Goal: Information Seeking & Learning: Learn about a topic

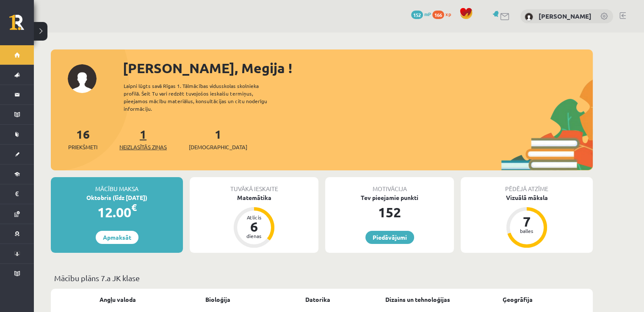
click at [147, 143] on span "Neizlasītās ziņas" at bounding box center [142, 147] width 47 height 8
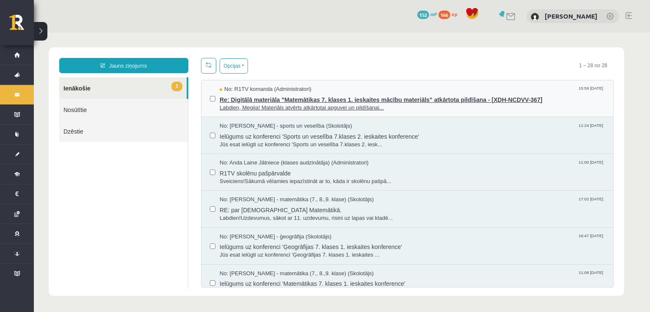
click at [345, 108] on span "Labdien, Megija! Materiāls atvērts atkārtotai apguvei un pildīšanai..." at bounding box center [412, 108] width 385 height 8
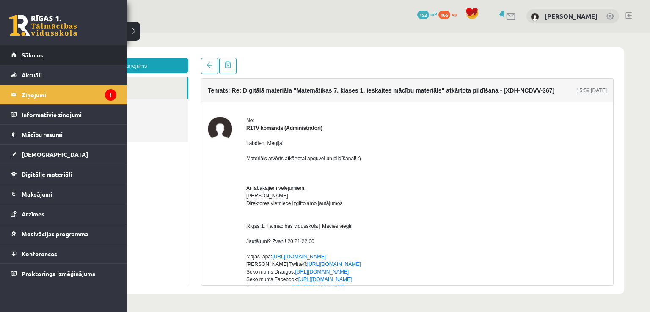
click at [32, 58] on link "Sākums" at bounding box center [63, 54] width 105 height 19
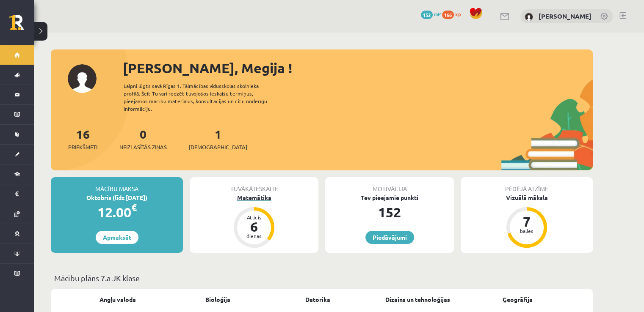
click at [254, 193] on div "Matemātika" at bounding box center [254, 197] width 129 height 9
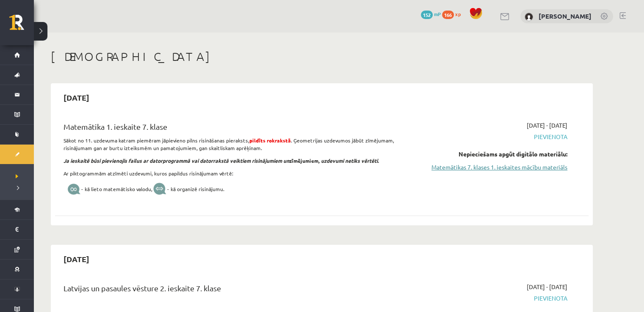
click at [448, 168] on link "Matemātikas 7. klases 1. ieskaites mācību materiāls" at bounding box center [488, 167] width 160 height 9
click at [481, 166] on link "Matemātikas 7. klases 1. ieskaites mācību materiāls" at bounding box center [488, 167] width 160 height 9
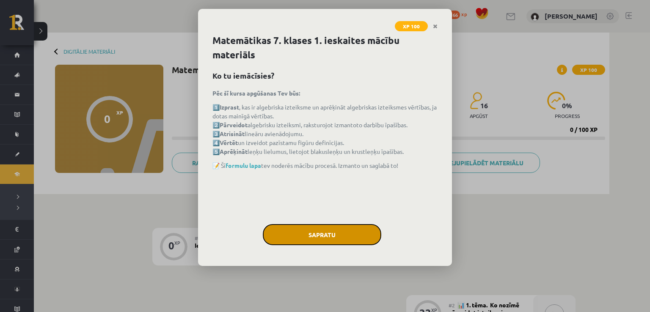
click at [314, 229] on button "Sapratu" at bounding box center [322, 234] width 119 height 21
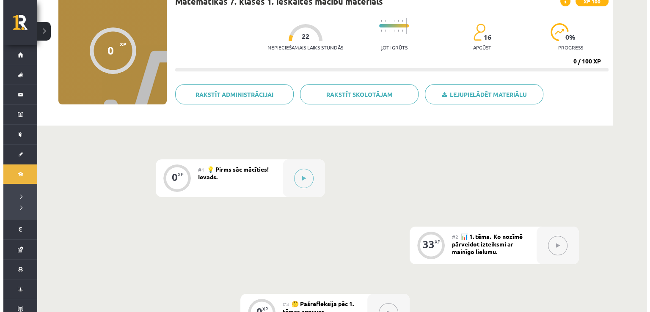
scroll to position [68, 0]
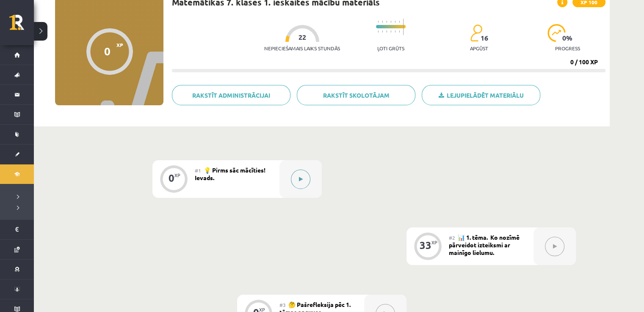
click at [295, 183] on button at bounding box center [300, 179] width 19 height 19
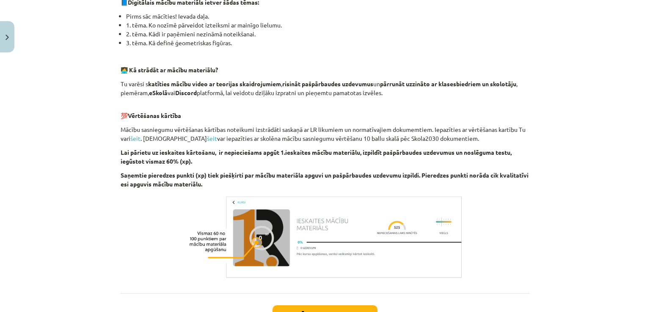
scroll to position [271, 0]
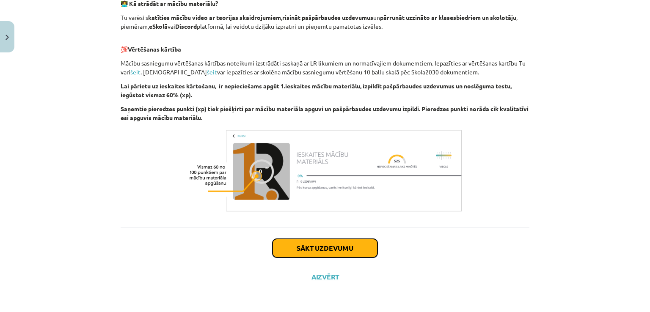
click at [308, 249] on button "Sākt uzdevumu" at bounding box center [325, 248] width 105 height 19
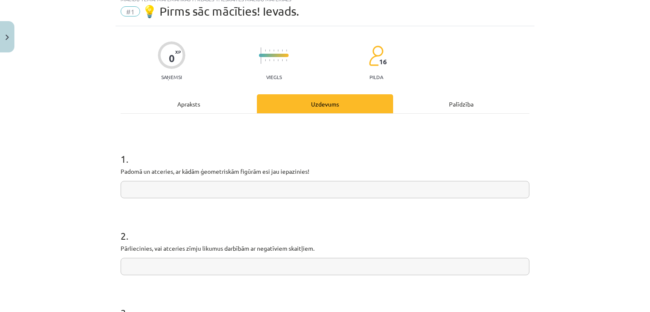
scroll to position [21, 0]
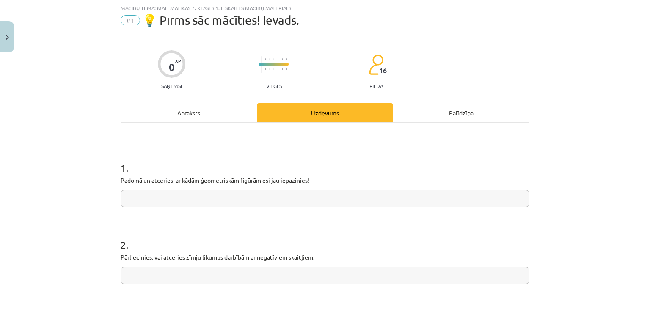
click at [247, 198] on input "text" at bounding box center [325, 198] width 409 height 17
click at [214, 200] on input "text" at bounding box center [325, 198] width 409 height 17
type input "**********"
click at [207, 272] on input "text" at bounding box center [325, 275] width 409 height 17
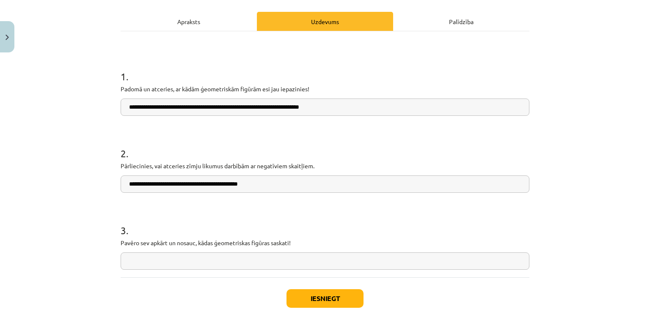
scroll to position [113, 0]
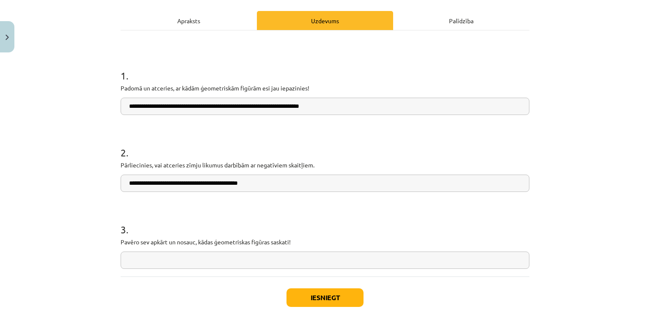
type input "**********"
click at [203, 260] on input "text" at bounding box center [325, 260] width 409 height 17
type input "**********"
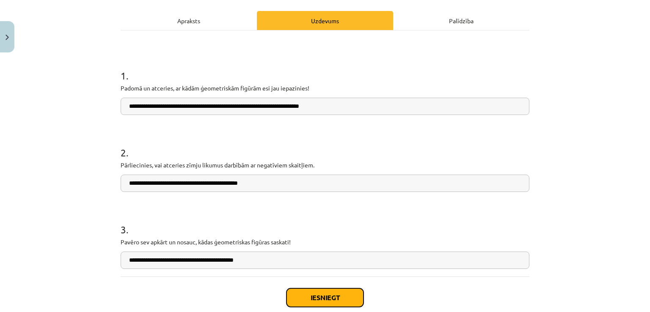
click at [295, 297] on button "Iesniegt" at bounding box center [325, 298] width 77 height 19
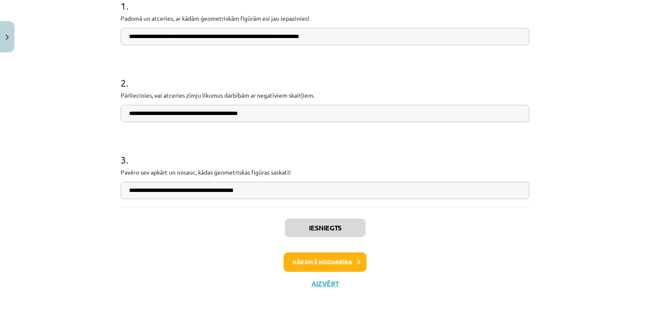
scroll to position [190, 0]
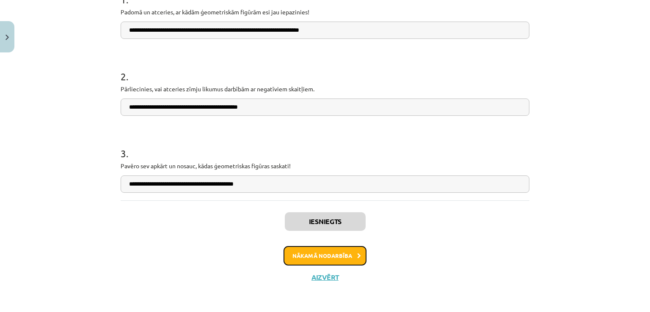
click at [333, 252] on button "Nākamā nodarbība" at bounding box center [325, 255] width 83 height 19
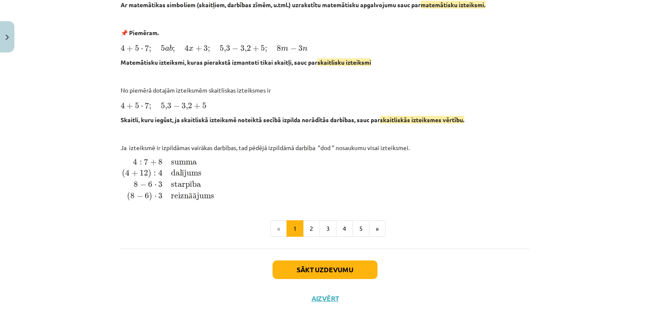
scroll to position [366, 0]
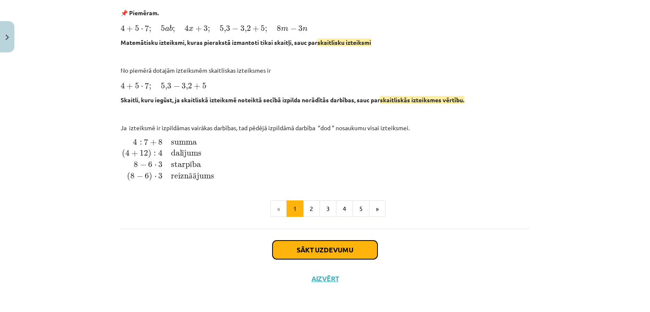
click at [330, 246] on button "Sākt uzdevumu" at bounding box center [325, 250] width 105 height 19
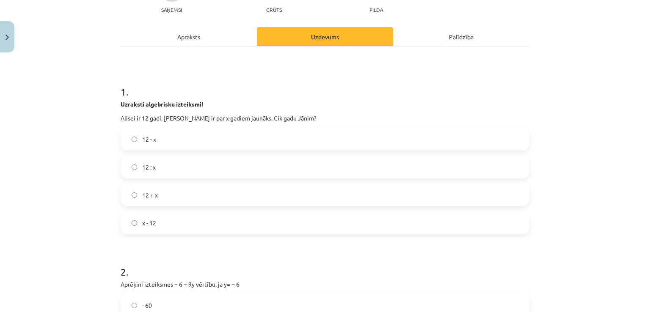
scroll to position [97, 0]
click at [184, 136] on label "12 - x" at bounding box center [324, 139] width 407 height 21
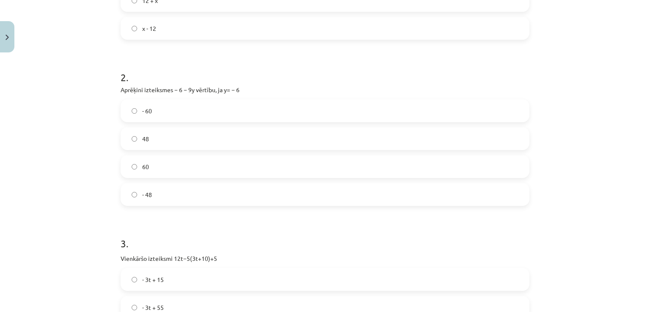
scroll to position [292, 0]
click at [151, 143] on label "48" at bounding box center [324, 139] width 407 height 21
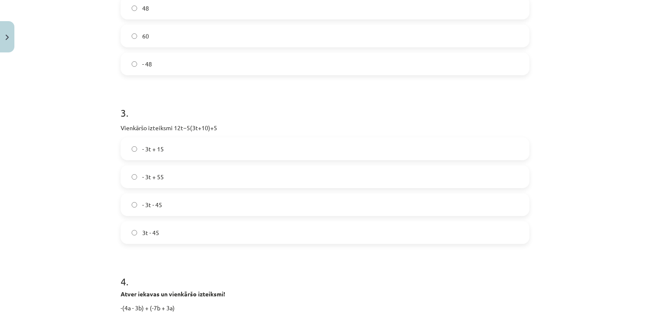
scroll to position [441, 0]
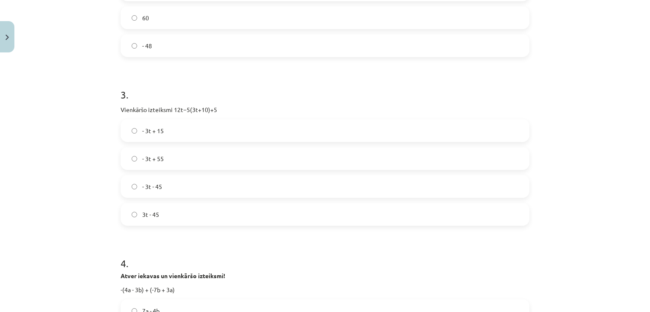
click at [167, 133] on label "- 3t + 15" at bounding box center [324, 130] width 407 height 21
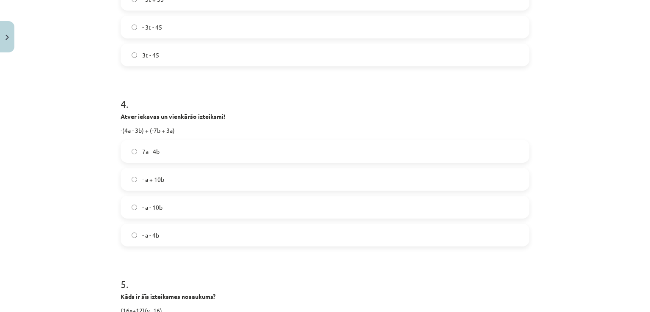
scroll to position [602, 0]
click at [163, 177] on label "- a + 10b" at bounding box center [324, 178] width 407 height 21
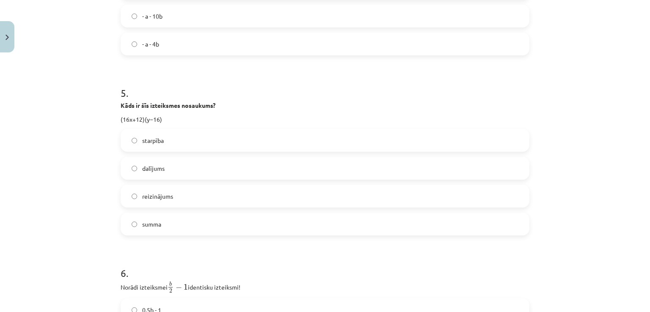
scroll to position [792, 0]
click at [173, 135] on label "starpība" at bounding box center [324, 140] width 407 height 21
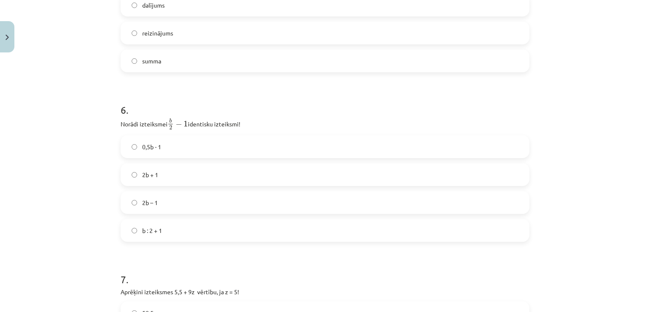
scroll to position [970, 0]
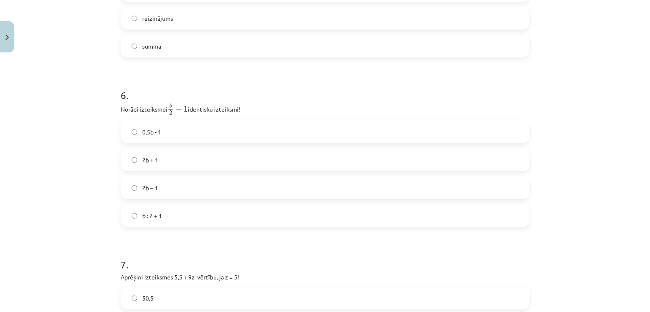
click at [156, 158] on label "2b + 1" at bounding box center [324, 159] width 407 height 21
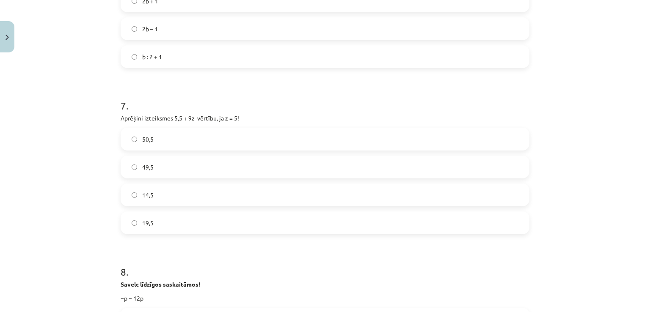
scroll to position [1130, 0]
click at [153, 139] on label "50,5" at bounding box center [324, 138] width 407 height 21
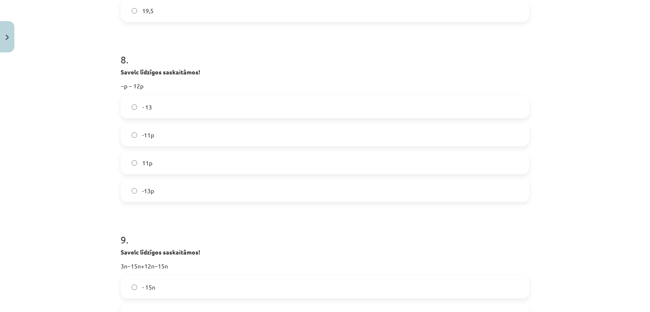
scroll to position [1340, 0]
click at [154, 193] on label "-13p" at bounding box center [324, 192] width 407 height 21
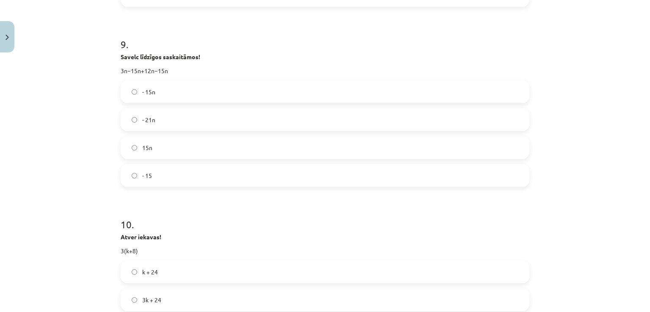
scroll to position [1552, 0]
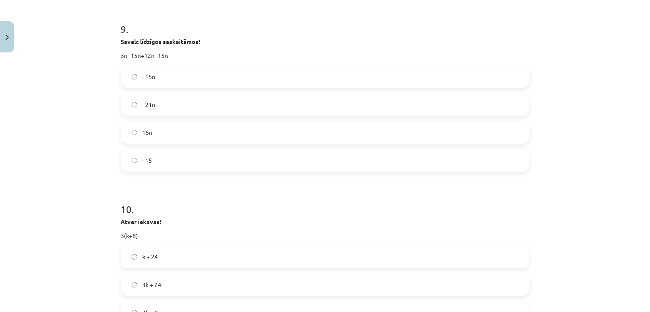
click at [179, 66] on label "- 15n" at bounding box center [324, 76] width 407 height 21
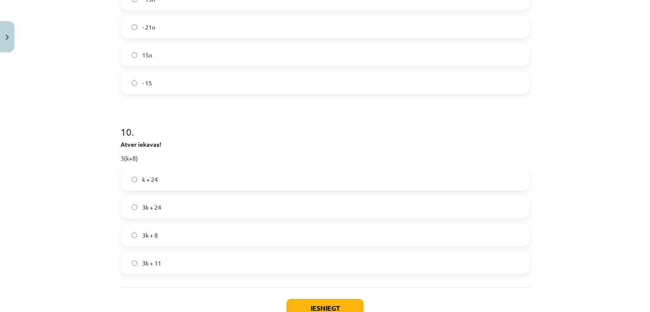
scroll to position [1663, 0]
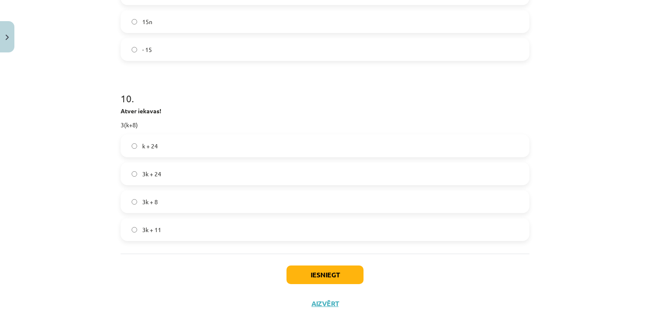
click at [150, 175] on span "3k + 24" at bounding box center [151, 174] width 19 height 9
click at [296, 268] on button "Iesniegt" at bounding box center [325, 275] width 77 height 19
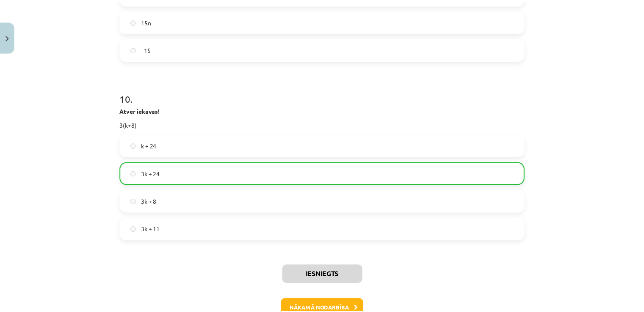
scroll to position [1717, 0]
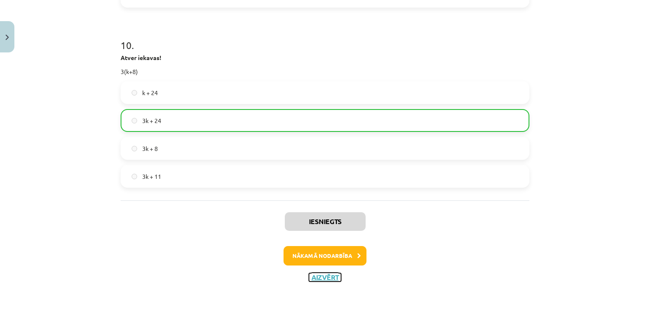
click at [327, 273] on button "Aizvērt" at bounding box center [325, 277] width 32 height 8
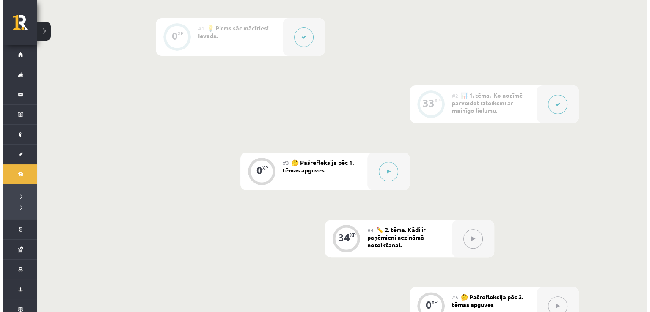
scroll to position [216, 0]
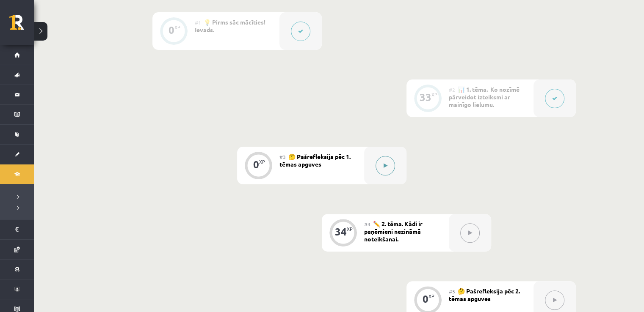
click at [379, 168] on button at bounding box center [384, 165] width 19 height 19
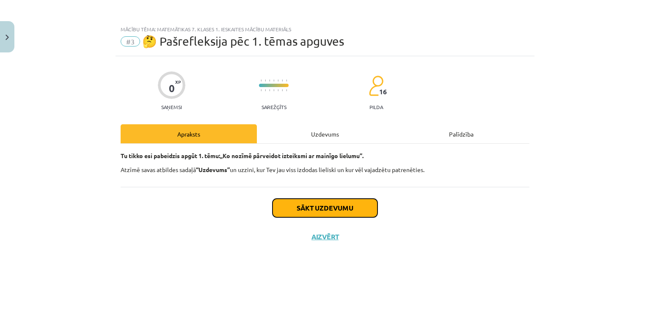
click at [353, 202] on button "Sākt uzdevumu" at bounding box center [325, 208] width 105 height 19
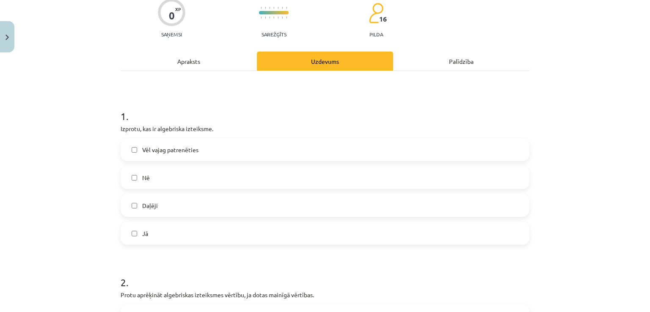
scroll to position [91, 0]
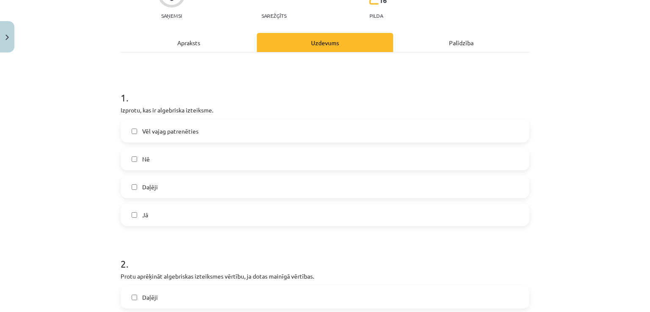
click at [170, 184] on label "Daļēji" at bounding box center [324, 186] width 407 height 21
click at [176, 125] on label "Vēl vajag patrenēties" at bounding box center [324, 131] width 407 height 21
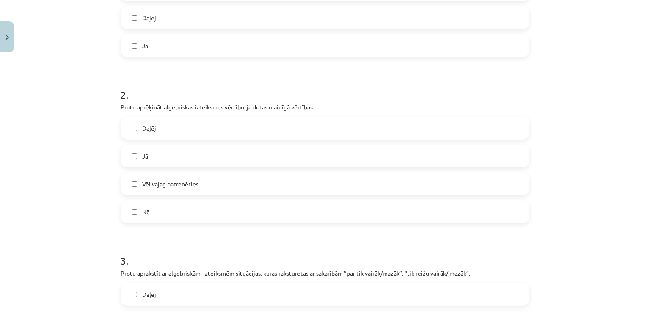
scroll to position [261, 0]
click at [159, 152] on label "Jā" at bounding box center [324, 156] width 407 height 21
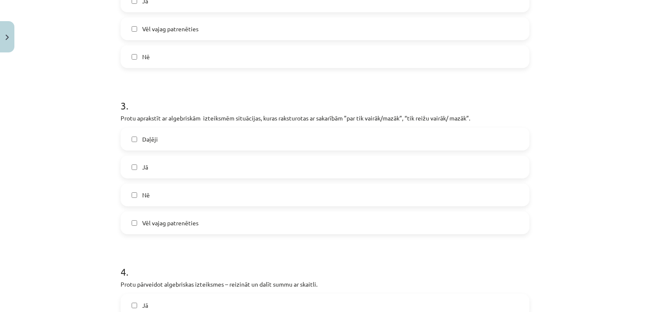
scroll to position [442, 0]
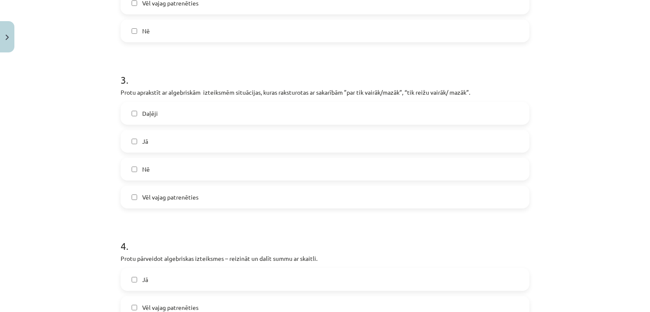
click at [154, 190] on label "Vēl vajag patrenēties" at bounding box center [324, 197] width 407 height 21
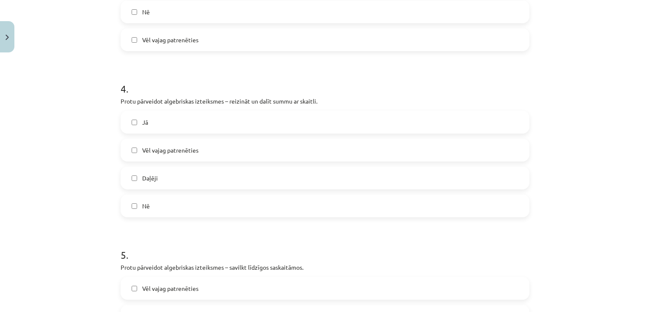
scroll to position [601, 0]
click at [166, 117] on label "Jā" at bounding box center [324, 120] width 407 height 21
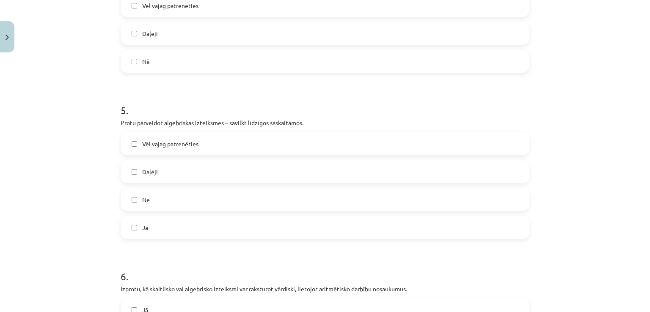
scroll to position [745, 0]
click at [157, 165] on label "Daļēji" at bounding box center [324, 170] width 407 height 21
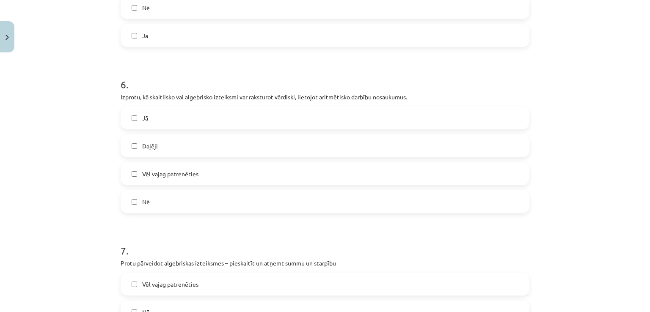
scroll to position [938, 0]
click at [163, 168] on span "Vēl vajag patrenēties" at bounding box center [170, 172] width 56 height 9
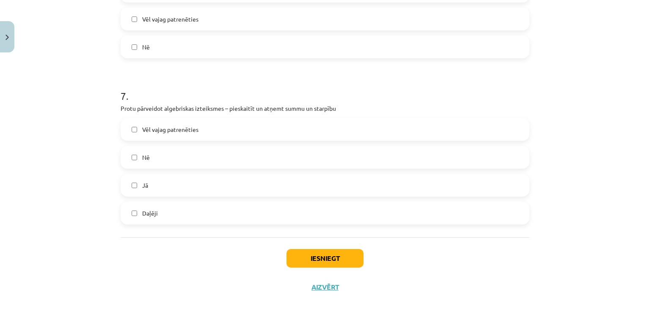
scroll to position [1090, 0]
click at [160, 182] on label "Jā" at bounding box center [324, 186] width 407 height 21
click at [302, 253] on button "Iesniegt" at bounding box center [325, 259] width 77 height 19
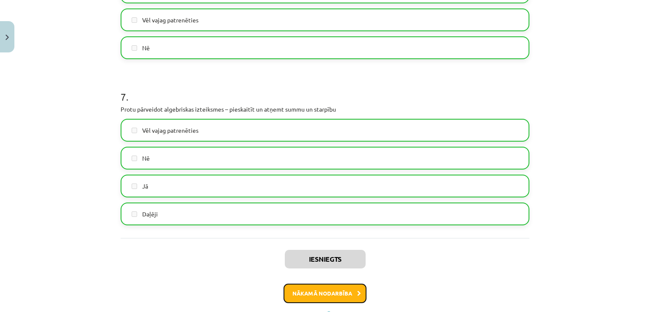
click at [312, 287] on button "Nākamā nodarbība" at bounding box center [325, 293] width 83 height 19
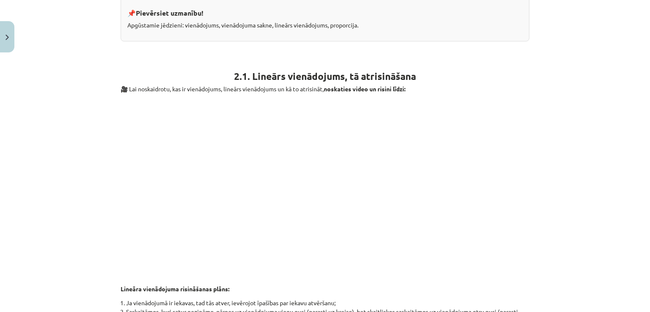
scroll to position [410, 0]
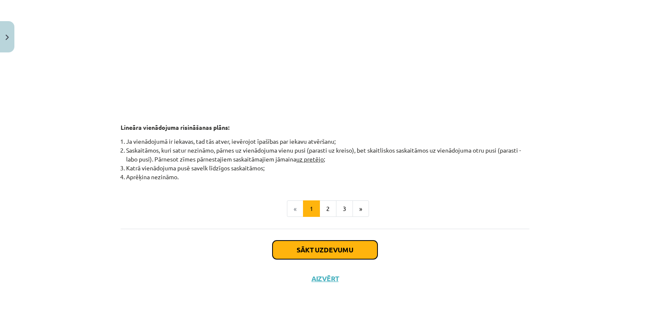
click at [318, 245] on button "Sākt uzdevumu" at bounding box center [325, 250] width 105 height 19
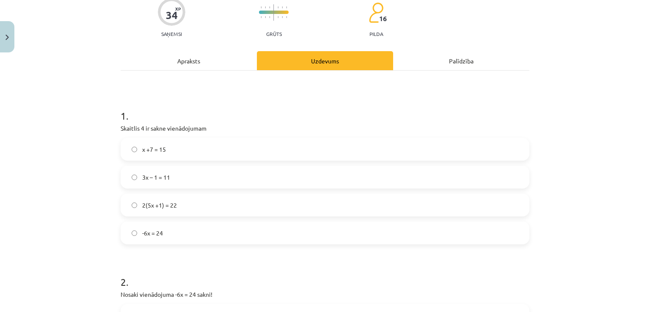
scroll to position [74, 0]
click at [198, 204] on label "2(5x +1) = 22" at bounding box center [324, 204] width 407 height 21
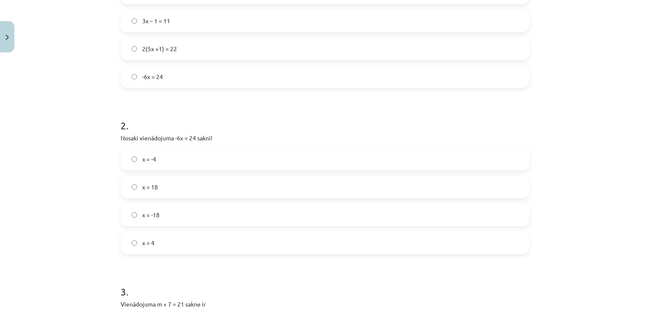
scroll to position [235, 0]
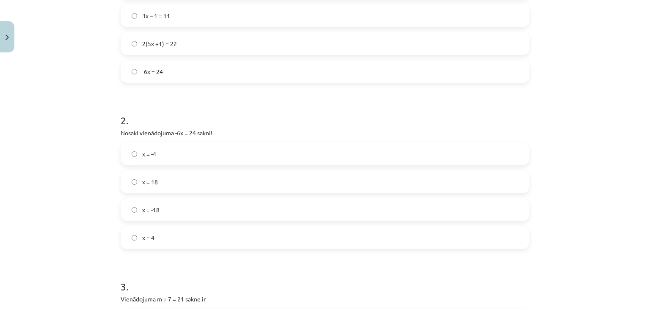
click at [149, 157] on span "x = -4" at bounding box center [149, 154] width 14 height 9
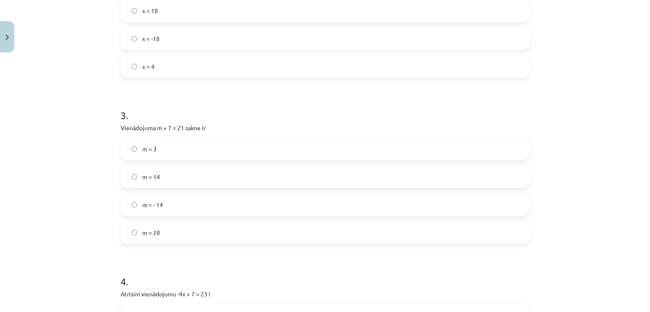
scroll to position [407, 0]
click at [166, 203] on label "m = - 14" at bounding box center [324, 204] width 407 height 21
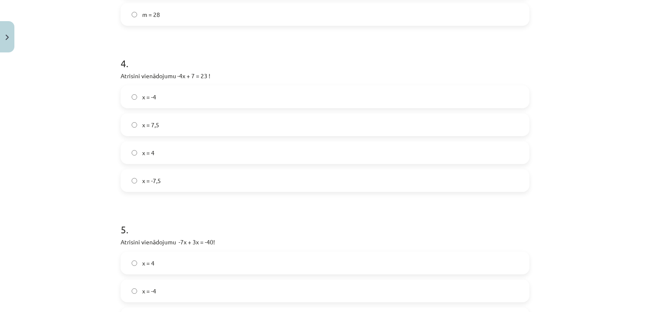
scroll to position [628, 0]
click at [151, 91] on span "x = -4" at bounding box center [149, 93] width 14 height 9
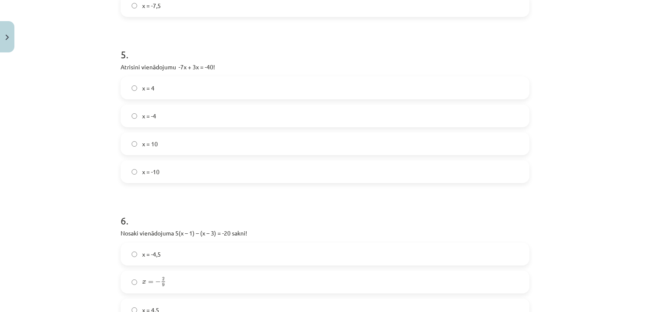
scroll to position [800, 0]
click at [154, 172] on span "x = -10" at bounding box center [150, 172] width 17 height 9
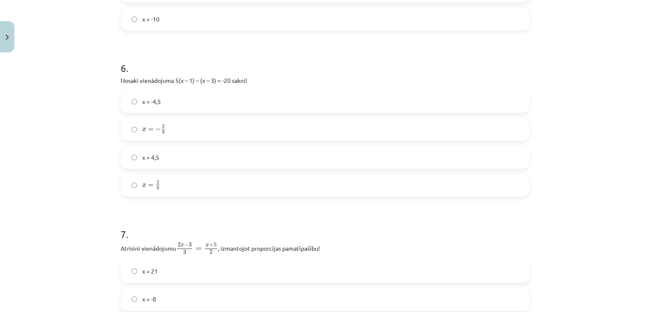
scroll to position [953, 0]
click at [166, 129] on label "x = − 2 9 x = − 2 9" at bounding box center [324, 129] width 407 height 21
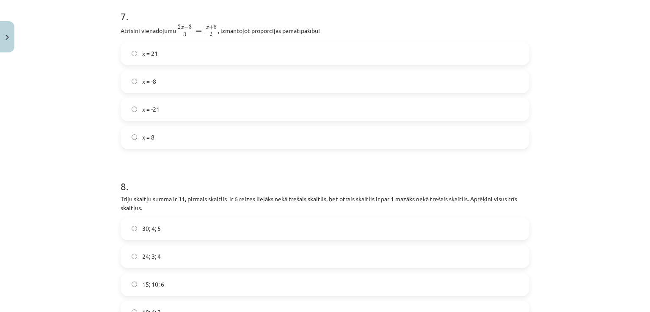
scroll to position [1170, 0]
click at [158, 61] on label "x = 21" at bounding box center [324, 54] width 407 height 21
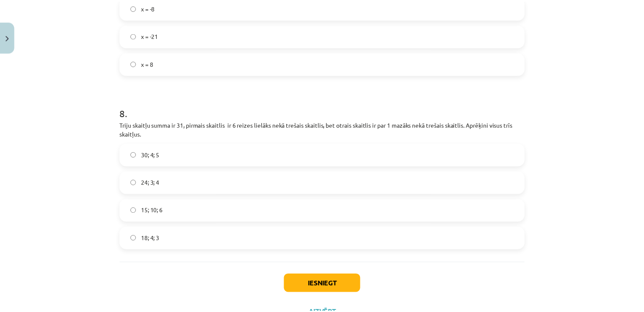
scroll to position [1280, 0]
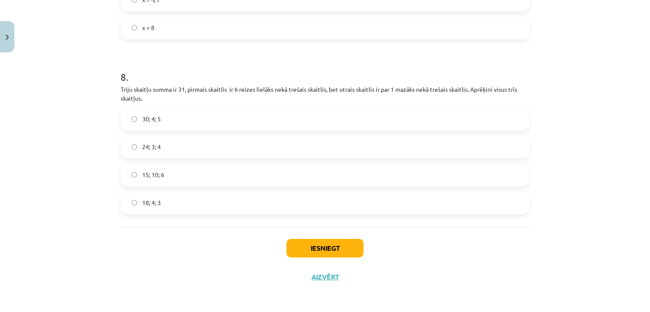
click at [167, 146] on label "24; 3; 4" at bounding box center [324, 147] width 407 height 21
click at [306, 251] on button "Iesniegt" at bounding box center [325, 248] width 77 height 19
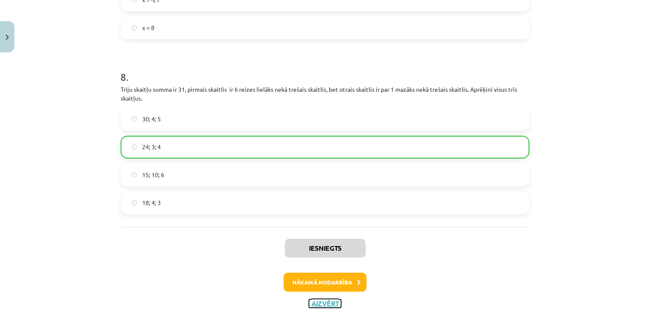
click at [314, 303] on button "Aizvērt" at bounding box center [325, 304] width 32 height 8
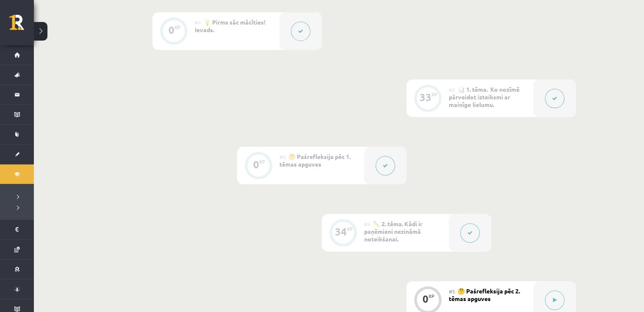
click at [306, 189] on div "0 XP #1 💡 Pirms sāc mācīties! Ievads. 33 XP #2 📊 1. tēma. Ko nozīmē pārveidot i…" at bounding box center [322, 232] width 508 height 441
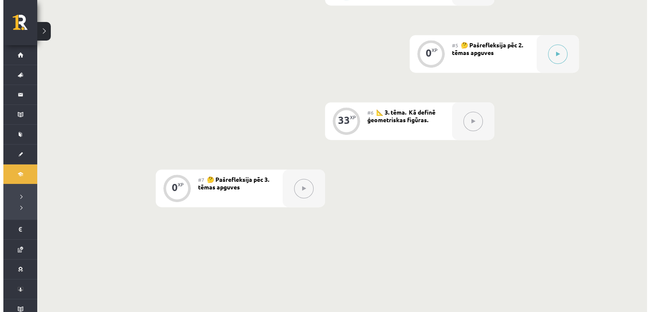
scroll to position [479, 0]
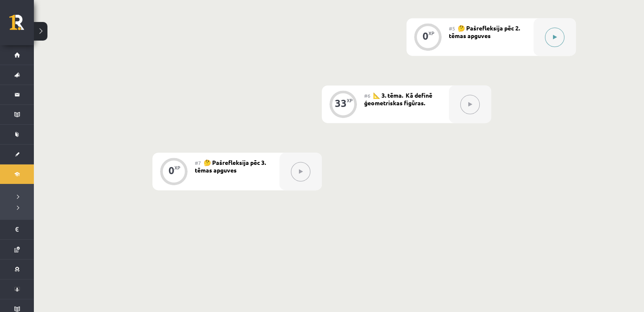
click at [551, 36] on button at bounding box center [554, 37] width 19 height 19
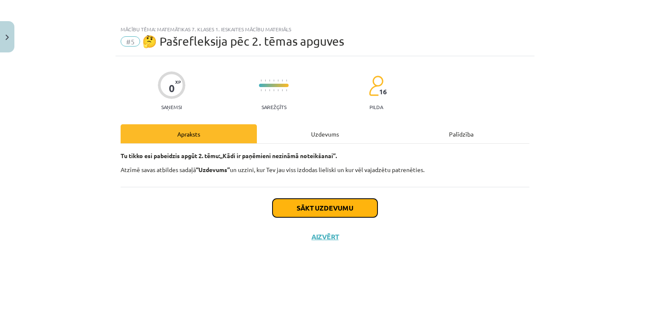
click at [345, 199] on button "Sākt uzdevumu" at bounding box center [325, 208] width 105 height 19
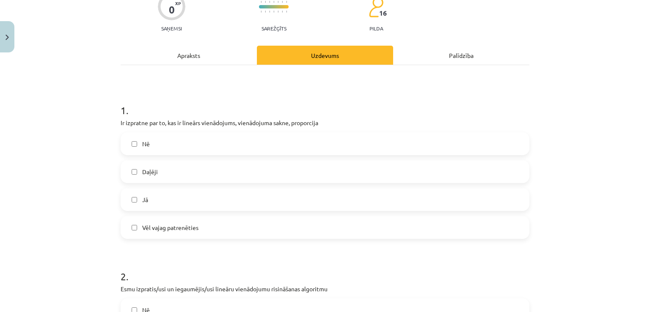
scroll to position [80, 0]
click at [147, 175] on label "Daļēji" at bounding box center [324, 170] width 407 height 21
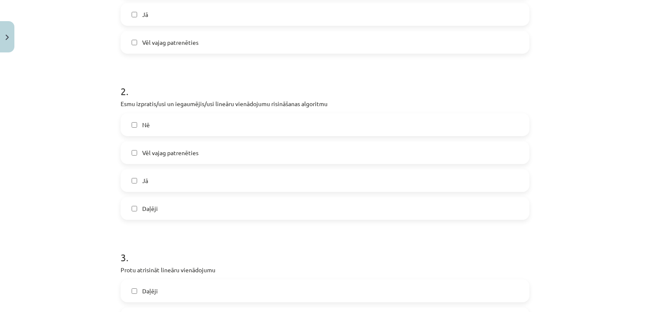
scroll to position [265, 0]
click at [142, 185] on label "Jā" at bounding box center [324, 179] width 407 height 21
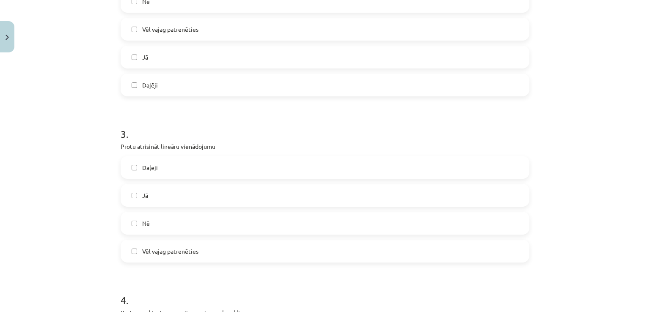
scroll to position [387, 0]
click at [154, 171] on label "Daļēji" at bounding box center [324, 167] width 407 height 21
click at [154, 171] on label "Jā" at bounding box center [324, 167] width 407 height 21
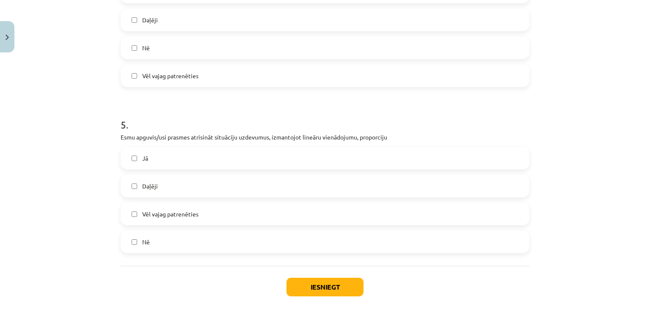
scroll to position [750, 0]
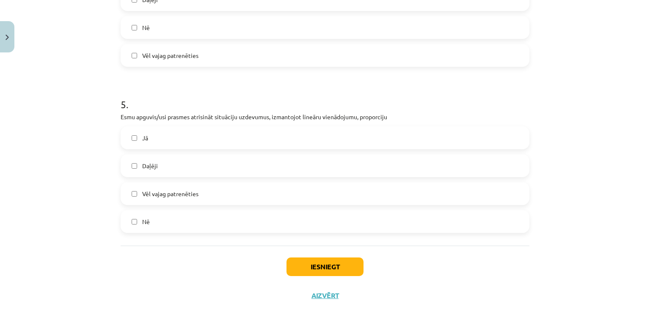
click at [156, 202] on label "Vēl vajag patrenēties" at bounding box center [324, 193] width 407 height 21
click at [290, 262] on button "Iesniegt" at bounding box center [325, 267] width 77 height 19
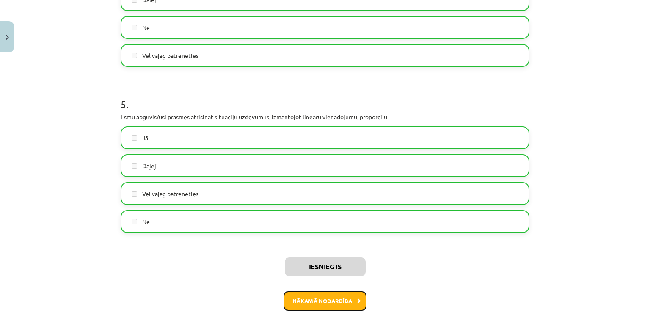
click at [332, 305] on button "Nākamā nodarbība" at bounding box center [325, 301] width 83 height 19
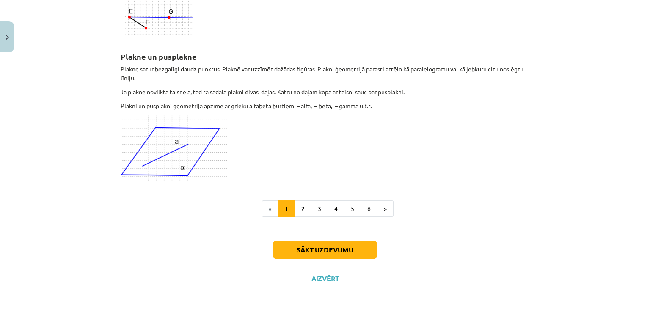
scroll to position [2270, 0]
click at [334, 248] on button "Sākt uzdevumu" at bounding box center [325, 250] width 105 height 19
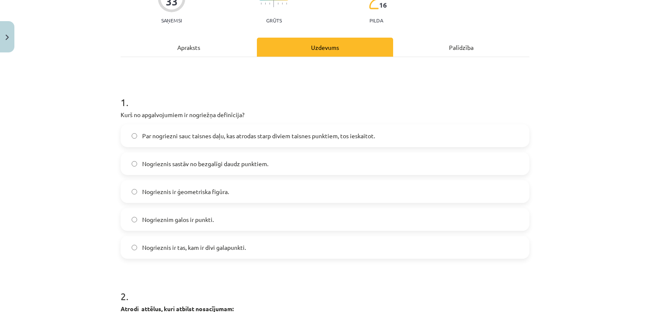
scroll to position [97, 0]
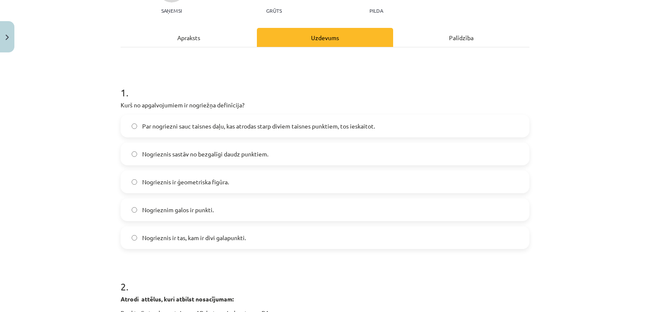
click at [214, 232] on label "Nogrieznis ir tas, kam ir divi galapunkti." at bounding box center [324, 237] width 407 height 21
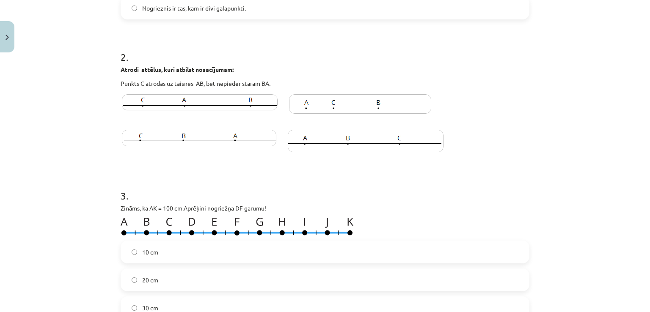
scroll to position [327, 0]
click at [200, 104] on img at bounding box center [200, 102] width 156 height 16
click at [328, 108] on img at bounding box center [360, 103] width 142 height 19
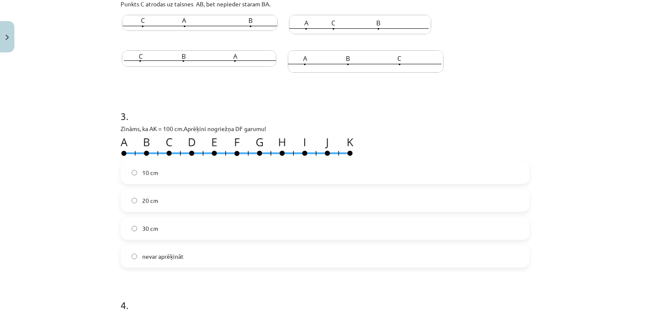
scroll to position [406, 0]
click at [149, 200] on span "20 cm" at bounding box center [150, 200] width 16 height 9
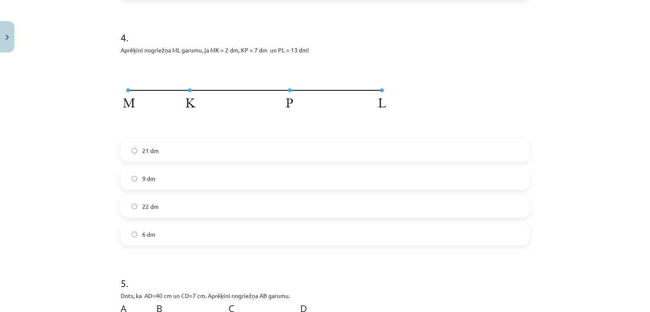
scroll to position [677, 0]
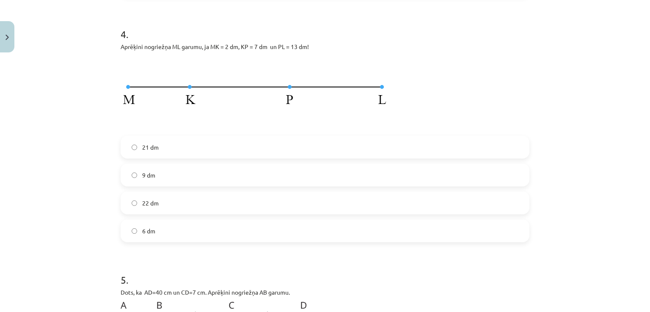
click at [149, 200] on span "22 dm" at bounding box center [150, 203] width 17 height 9
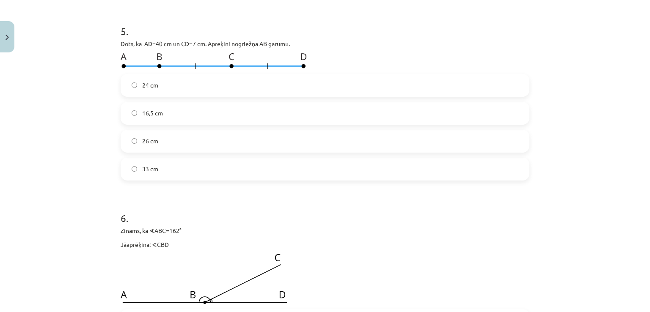
scroll to position [926, 0]
click at [156, 168] on label "33 cm" at bounding box center [324, 169] width 407 height 21
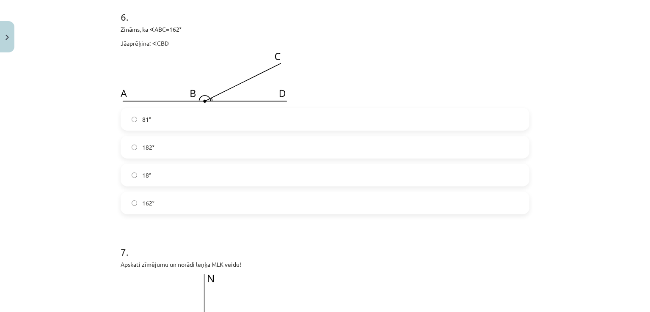
scroll to position [1133, 0]
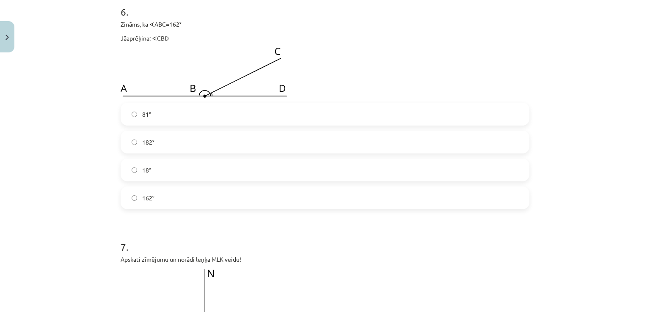
click at [157, 161] on label "18°" at bounding box center [324, 170] width 407 height 21
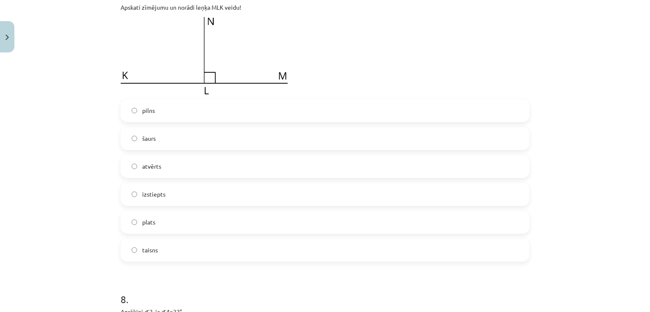
scroll to position [1388, 0]
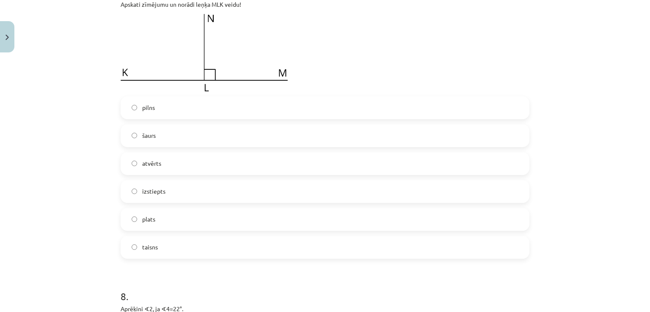
click at [156, 170] on label "atvērts" at bounding box center [324, 163] width 407 height 21
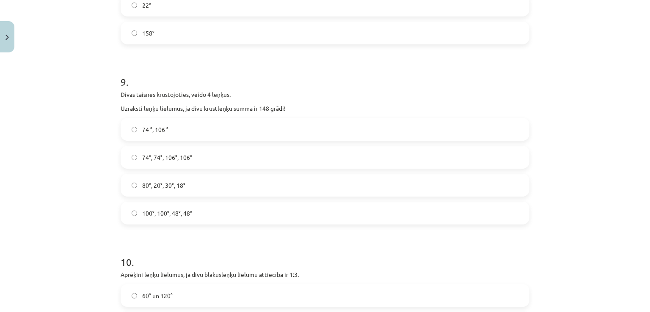
scroll to position [1873, 0]
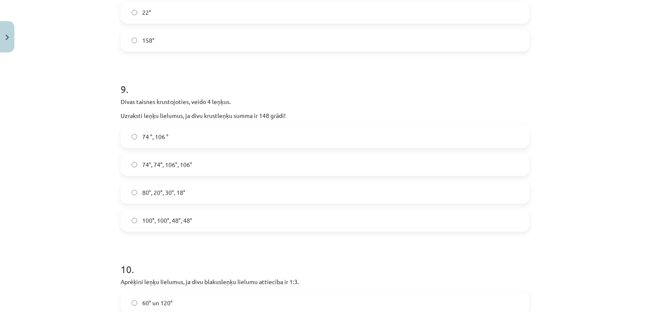
click at [158, 161] on span "74°, 74°, 106°, 106°" at bounding box center [167, 164] width 50 height 9
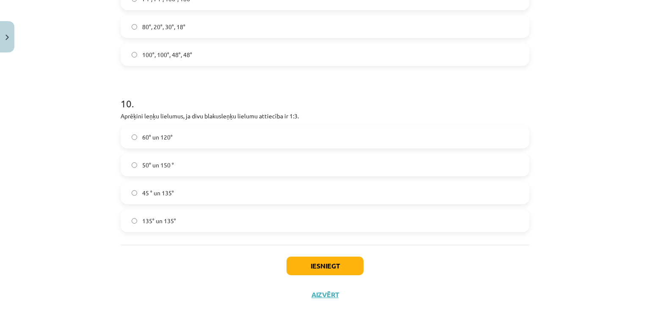
scroll to position [2040, 0]
click at [160, 188] on span "45 ° un 135°" at bounding box center [158, 192] width 32 height 9
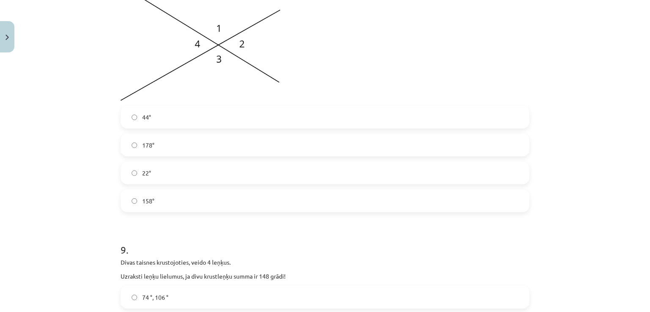
scroll to position [1713, 0]
click at [152, 112] on label "44°" at bounding box center [324, 116] width 407 height 21
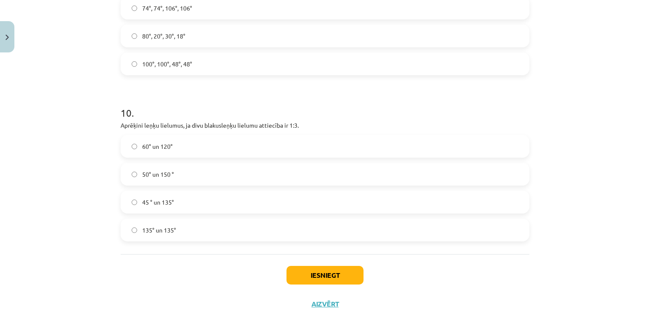
scroll to position [2057, 0]
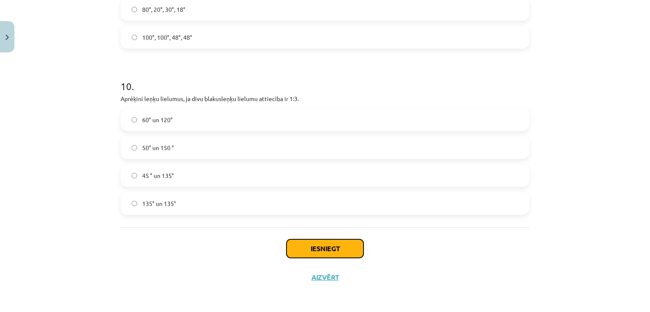
click at [312, 250] on button "Iesniegt" at bounding box center [325, 249] width 77 height 19
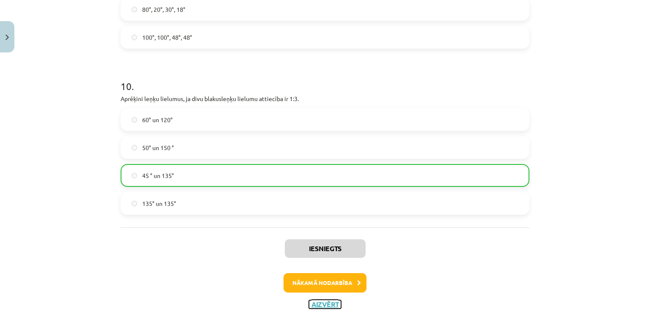
click at [320, 301] on button "Aizvērt" at bounding box center [325, 305] width 32 height 8
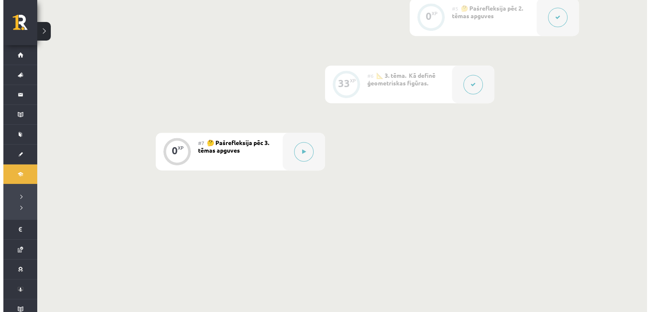
scroll to position [505, 0]
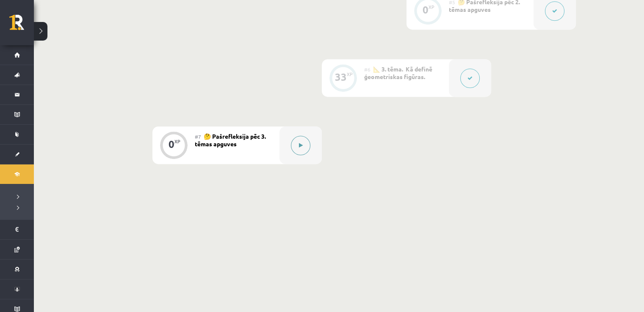
click at [300, 152] on button at bounding box center [300, 145] width 19 height 19
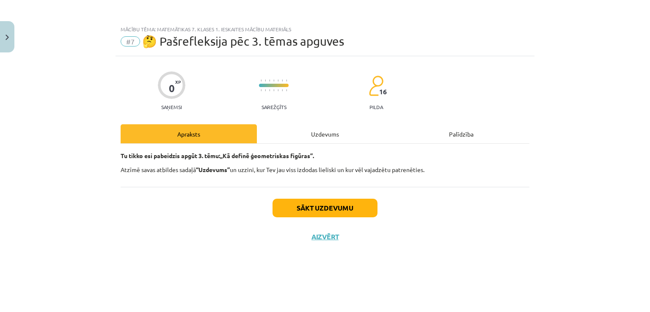
click at [308, 198] on div "Sākt uzdevumu Aizvērt" at bounding box center [325, 216] width 409 height 59
click at [313, 207] on button "Sākt uzdevumu" at bounding box center [325, 208] width 105 height 19
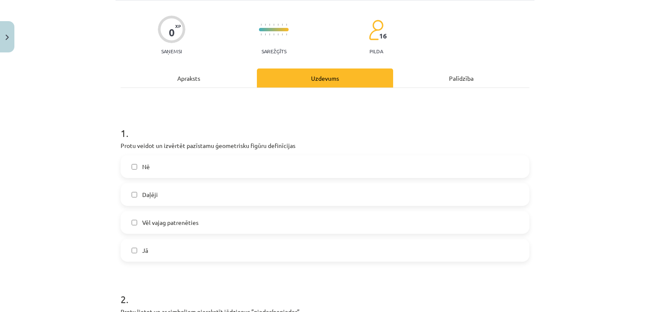
scroll to position [59, 0]
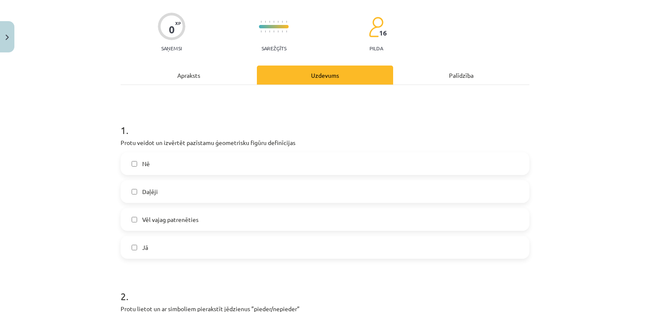
click at [203, 195] on label "Daļēji" at bounding box center [324, 191] width 407 height 21
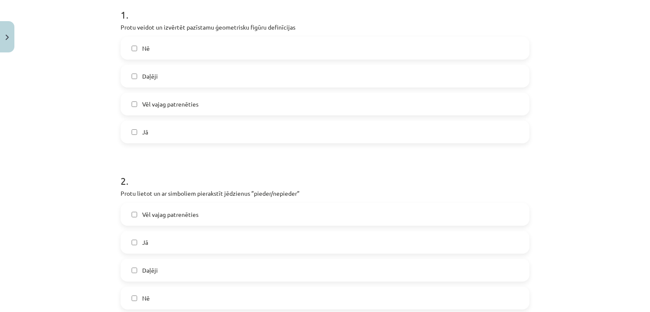
scroll to position [174, 0]
click at [173, 238] on label "Jā" at bounding box center [324, 242] width 407 height 21
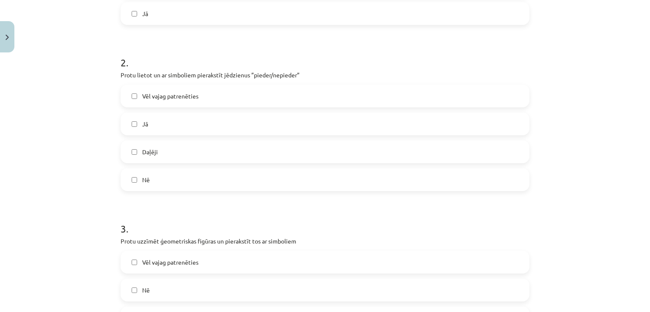
scroll to position [295, 0]
click at [173, 258] on span "Vēl vajag patrenēties" at bounding box center [170, 260] width 56 height 9
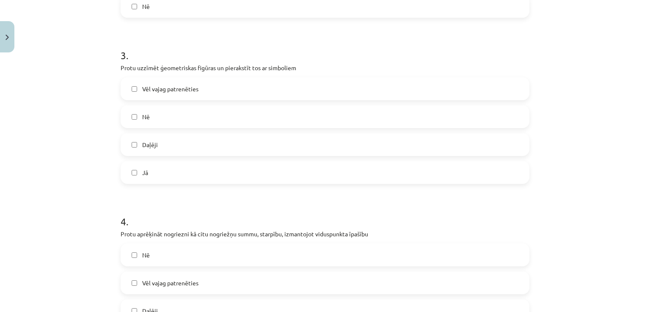
click at [173, 258] on label "Nē" at bounding box center [324, 255] width 407 height 21
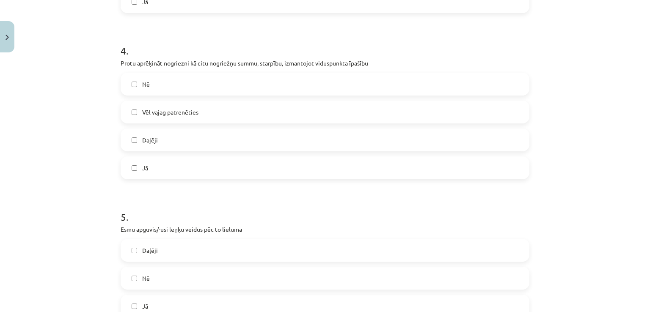
click at [173, 258] on label "Daļēji" at bounding box center [324, 250] width 407 height 21
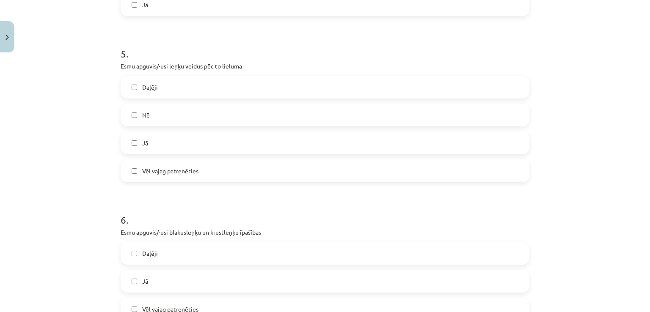
click at [173, 258] on label "Daļēji" at bounding box center [324, 253] width 407 height 21
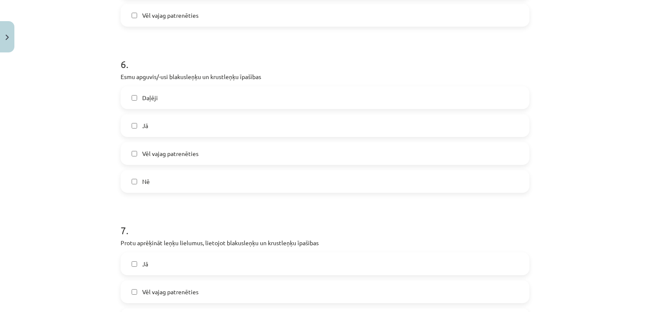
click at [173, 258] on label "Jā" at bounding box center [324, 264] width 407 height 21
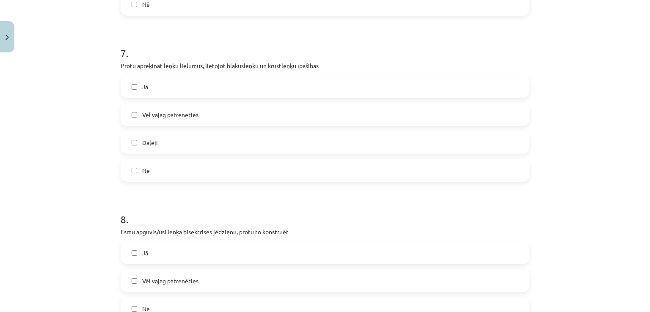
scroll to position [1139, 0]
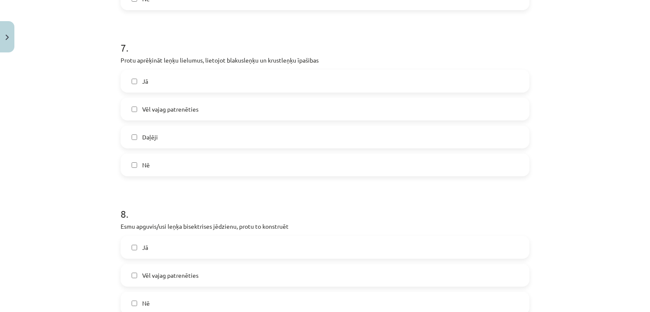
drag, startPoint x: 173, startPoint y: 258, endPoint x: 160, endPoint y: 248, distance: 16.2
click at [160, 248] on label "Jā" at bounding box center [324, 247] width 407 height 21
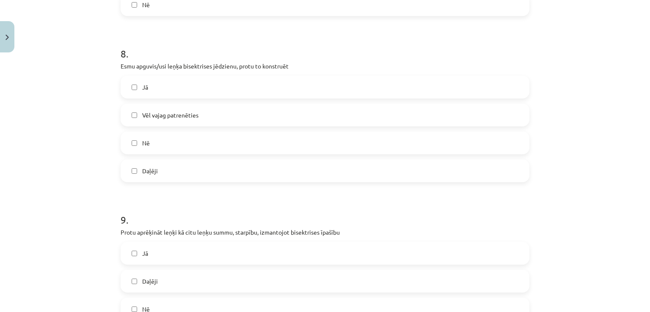
scroll to position [1300, 0]
drag, startPoint x: 160, startPoint y: 248, endPoint x: 143, endPoint y: 277, distance: 34.0
click at [143, 277] on span "Daļēji" at bounding box center [150, 281] width 16 height 9
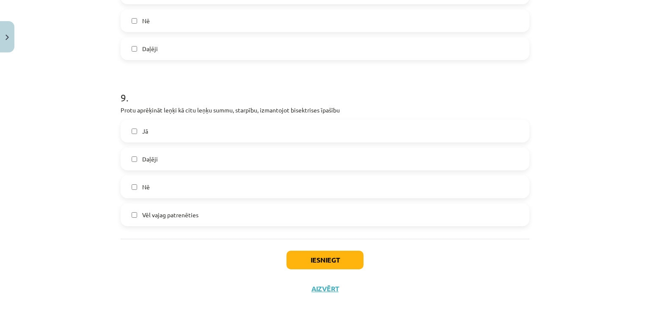
scroll to position [1434, 0]
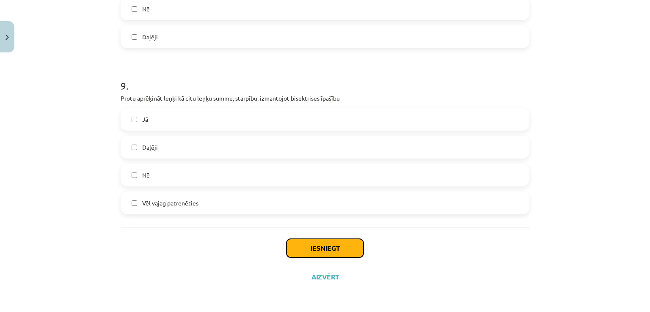
click at [309, 245] on button "Iesniegt" at bounding box center [325, 248] width 77 height 19
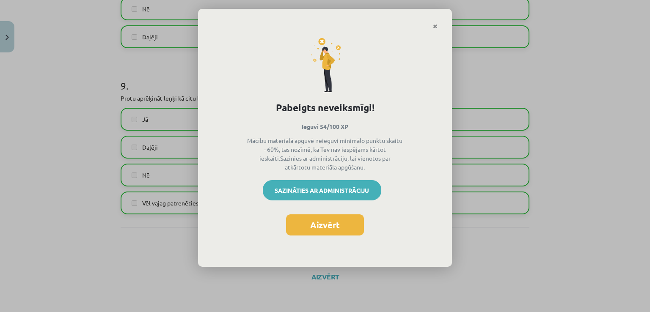
click at [328, 189] on link "Sazināties ar administrāciju" at bounding box center [322, 190] width 119 height 20
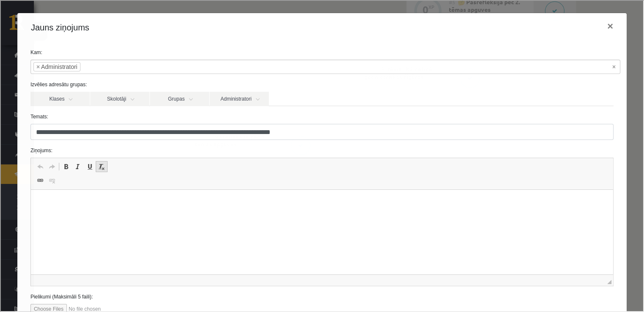
scroll to position [0, 0]
click at [106, 195] on html at bounding box center [321, 203] width 582 height 26
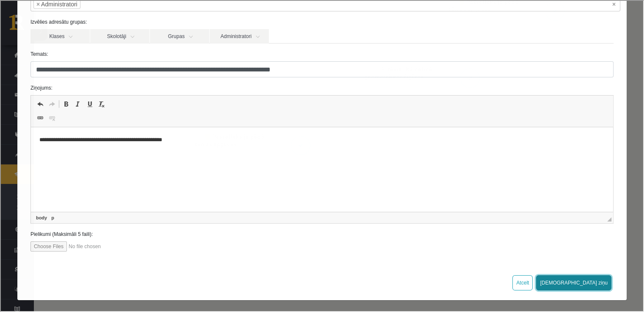
click at [593, 275] on button "Sūtīt ziņu" at bounding box center [572, 282] width 75 height 15
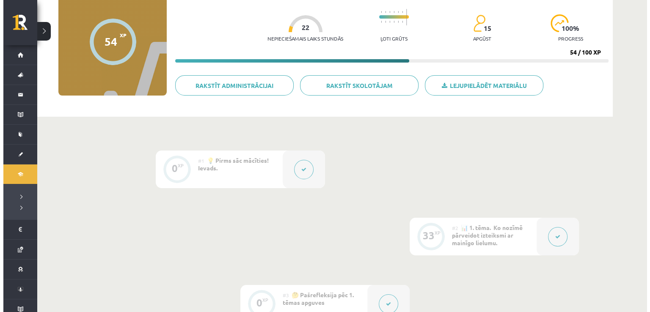
scroll to position [0, 0]
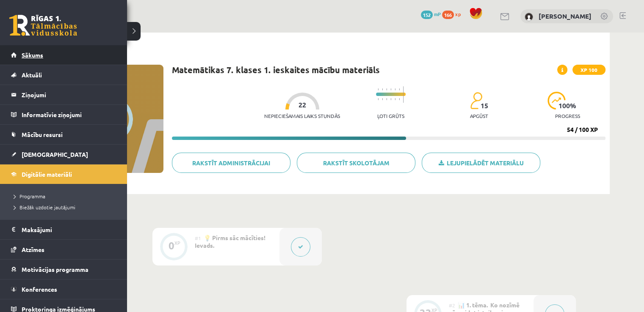
click at [12, 50] on link "Sākums" at bounding box center [63, 54] width 105 height 19
